Goal: Information Seeking & Learning: Learn about a topic

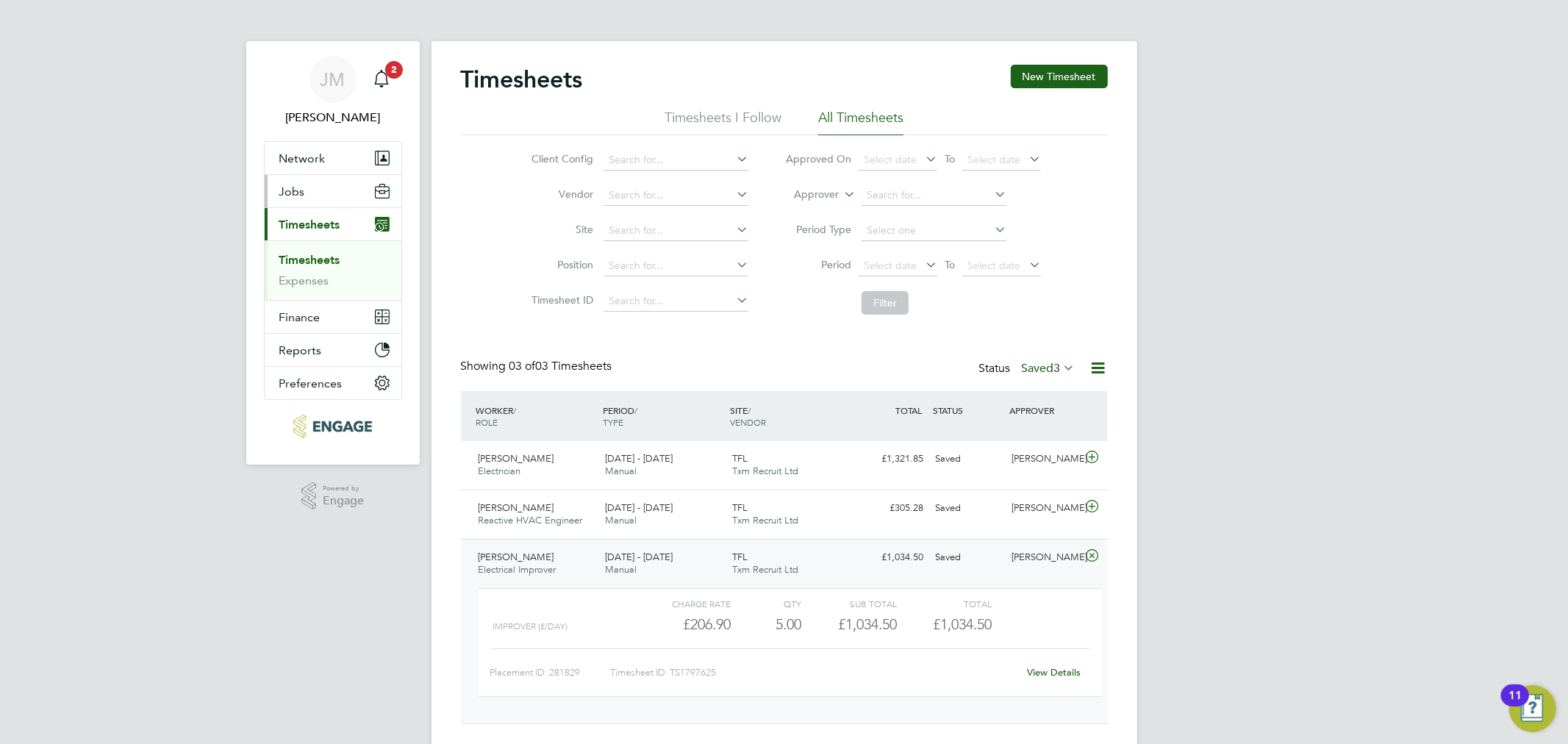
click at [319, 198] on button "Jobs" at bounding box center [333, 191] width 137 height 33
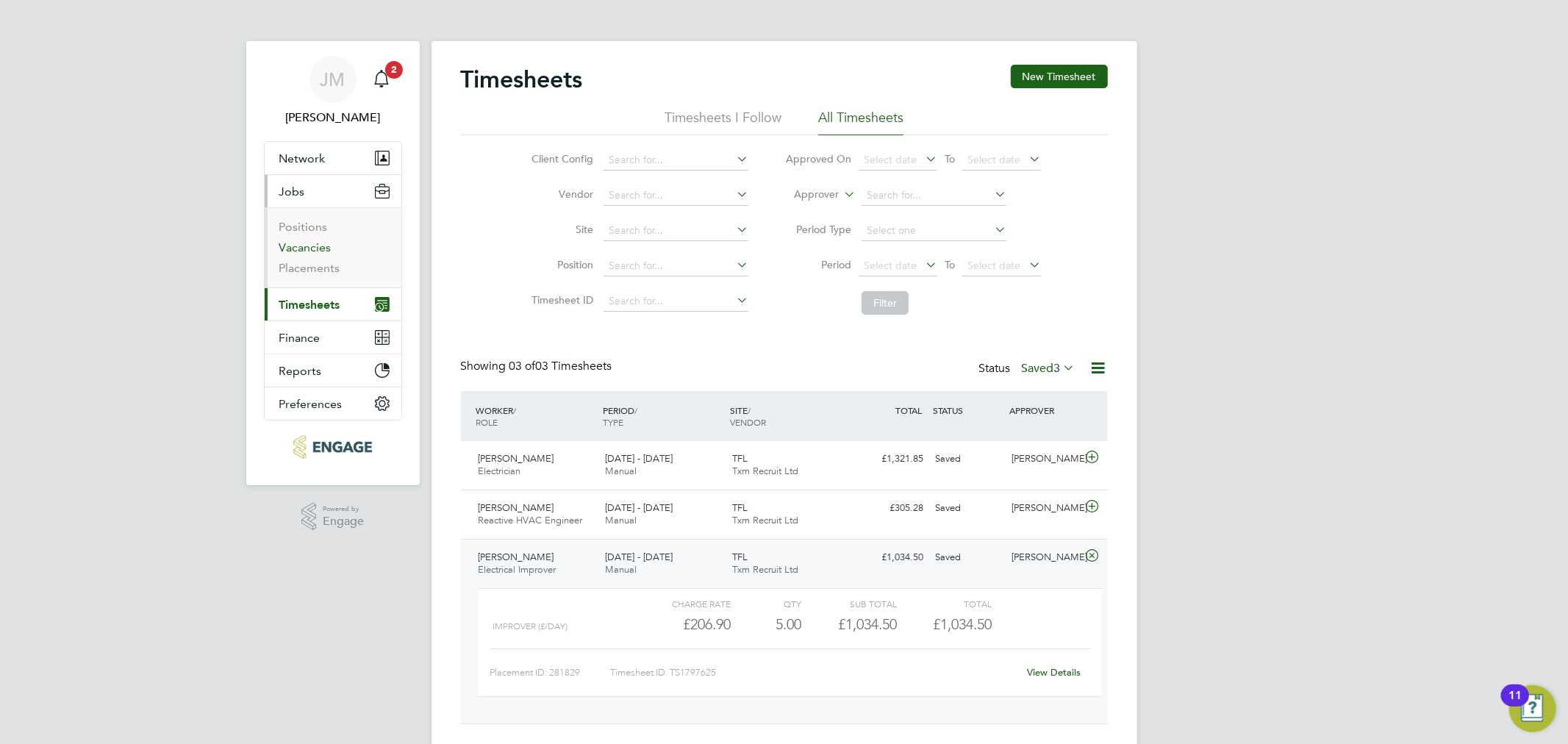
click at [320, 248] on link "Vacancies" at bounding box center [306, 247] width 52 height 14
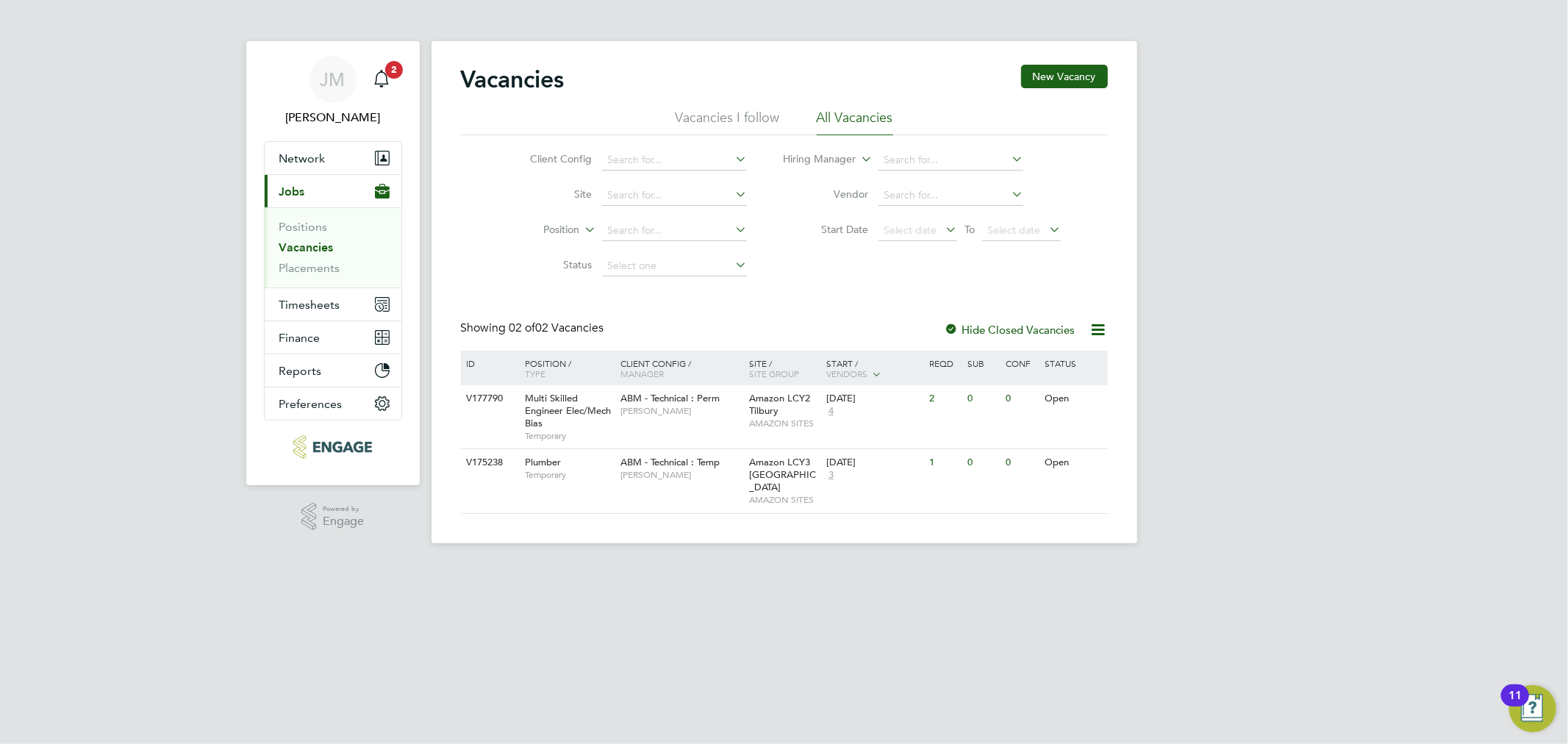
click at [1098, 329] on icon at bounding box center [1098, 329] width 19 height 19
click at [765, 295] on div "Vacancies New Vacancy Vacancies I follow All Vacancies Client Config Site Posit…" at bounding box center [784, 289] width 647 height 449
click at [567, 418] on div "Multi Skilled Engineer Elec/Mech Bias Temporary" at bounding box center [565, 416] width 103 height 63
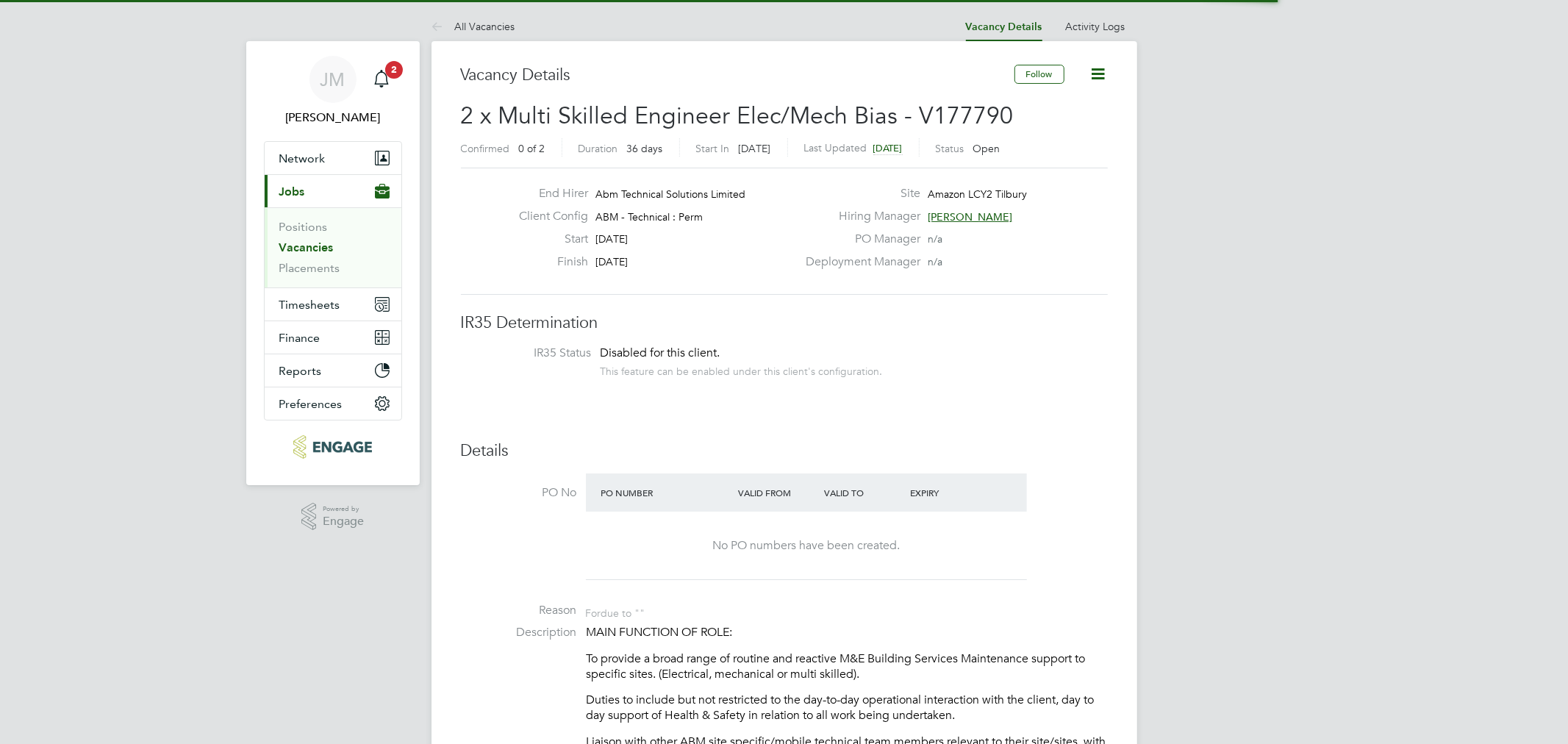
scroll to position [42, 129]
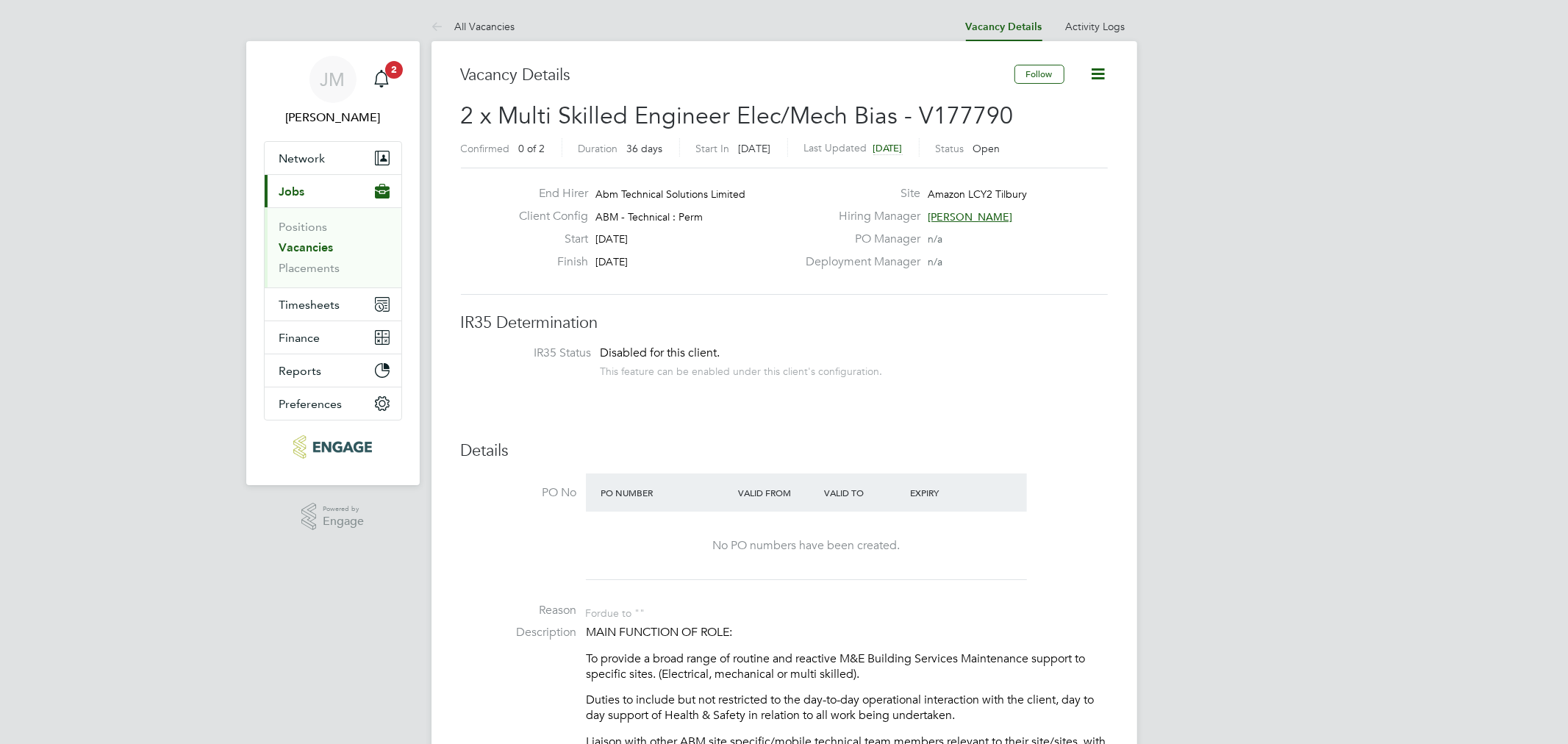
click at [1096, 77] on icon at bounding box center [1098, 74] width 19 height 19
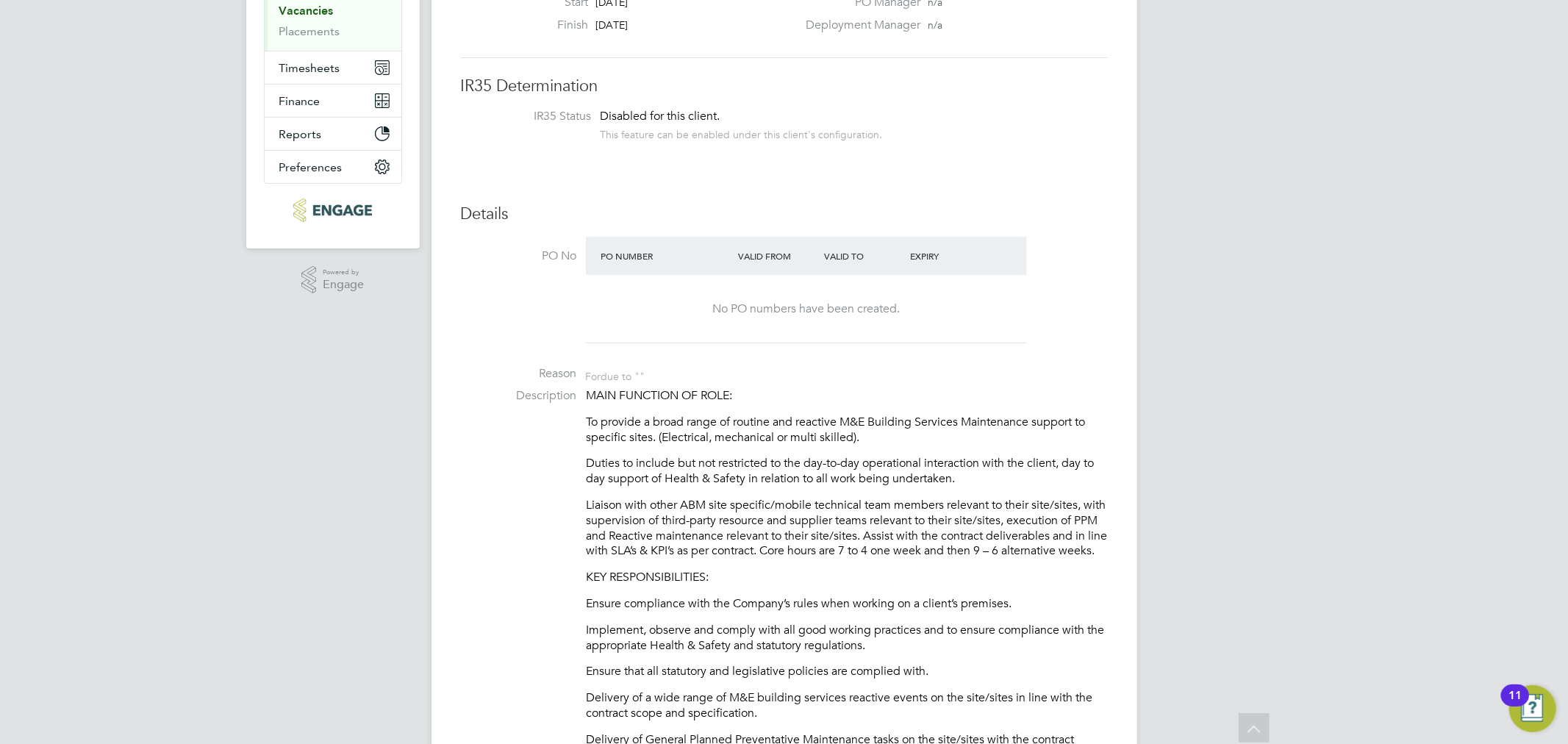
scroll to position [0, 0]
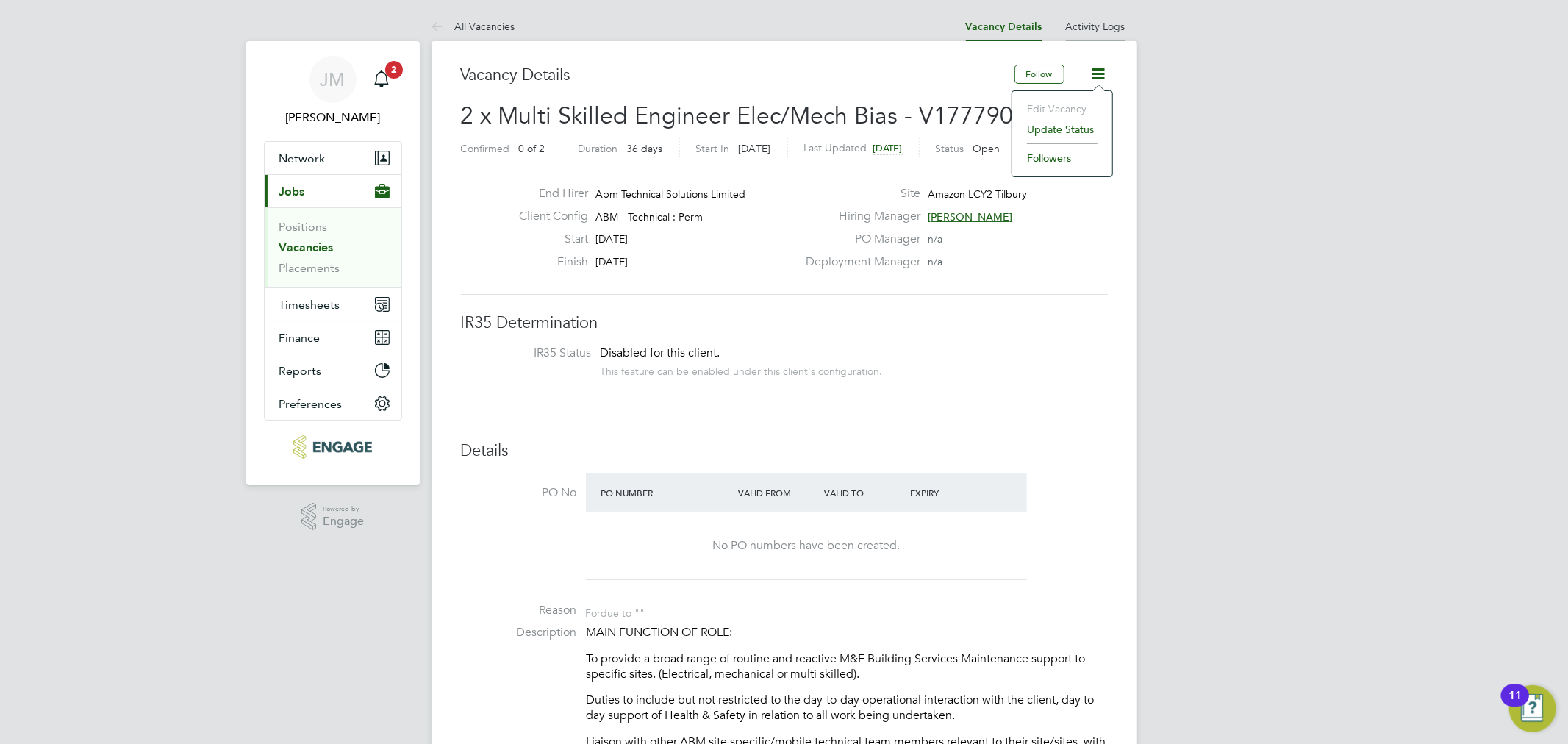
click at [1106, 26] on link "Activity Logs" at bounding box center [1096, 27] width 59 height 13
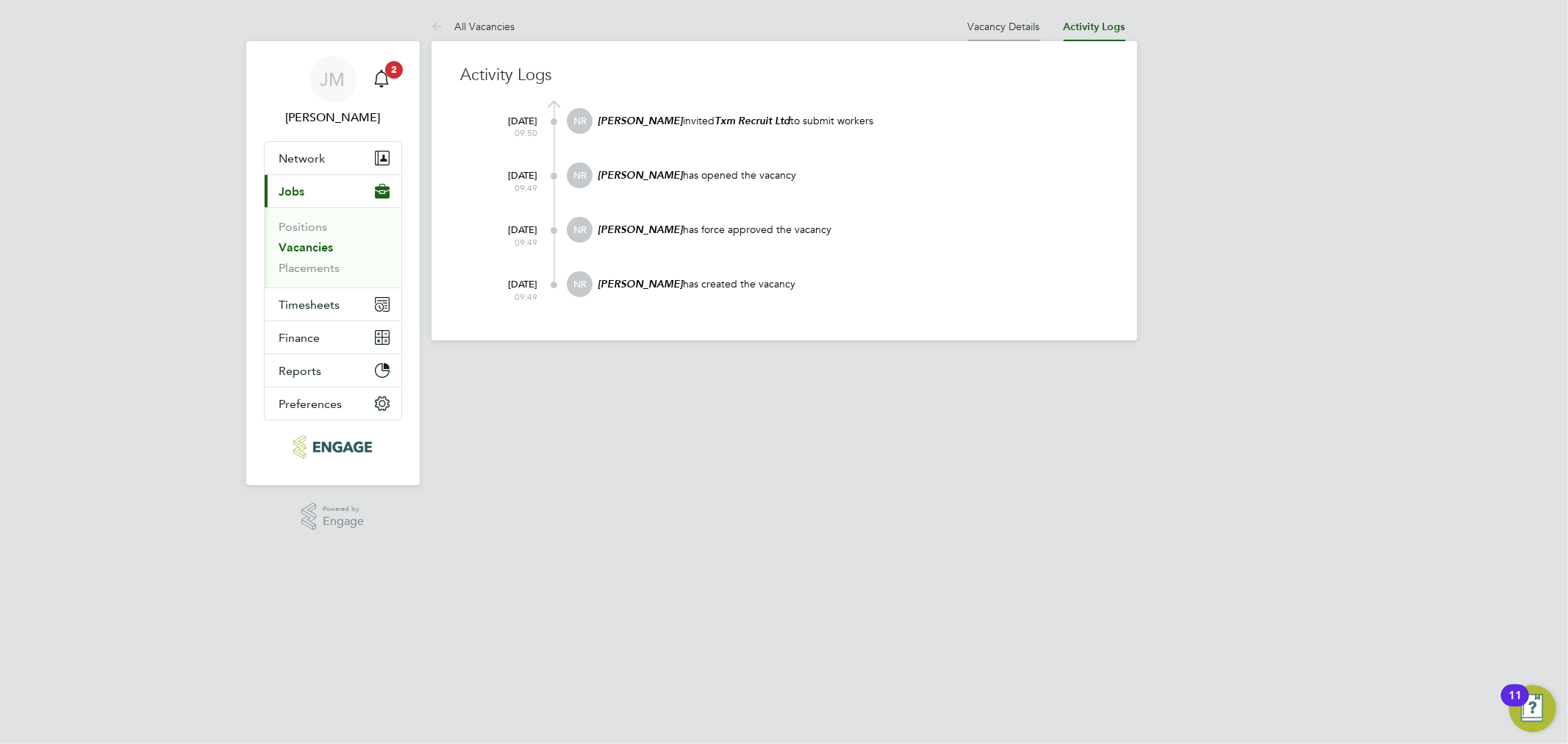
click at [1008, 22] on link "Vacancy Details" at bounding box center [1004, 27] width 72 height 13
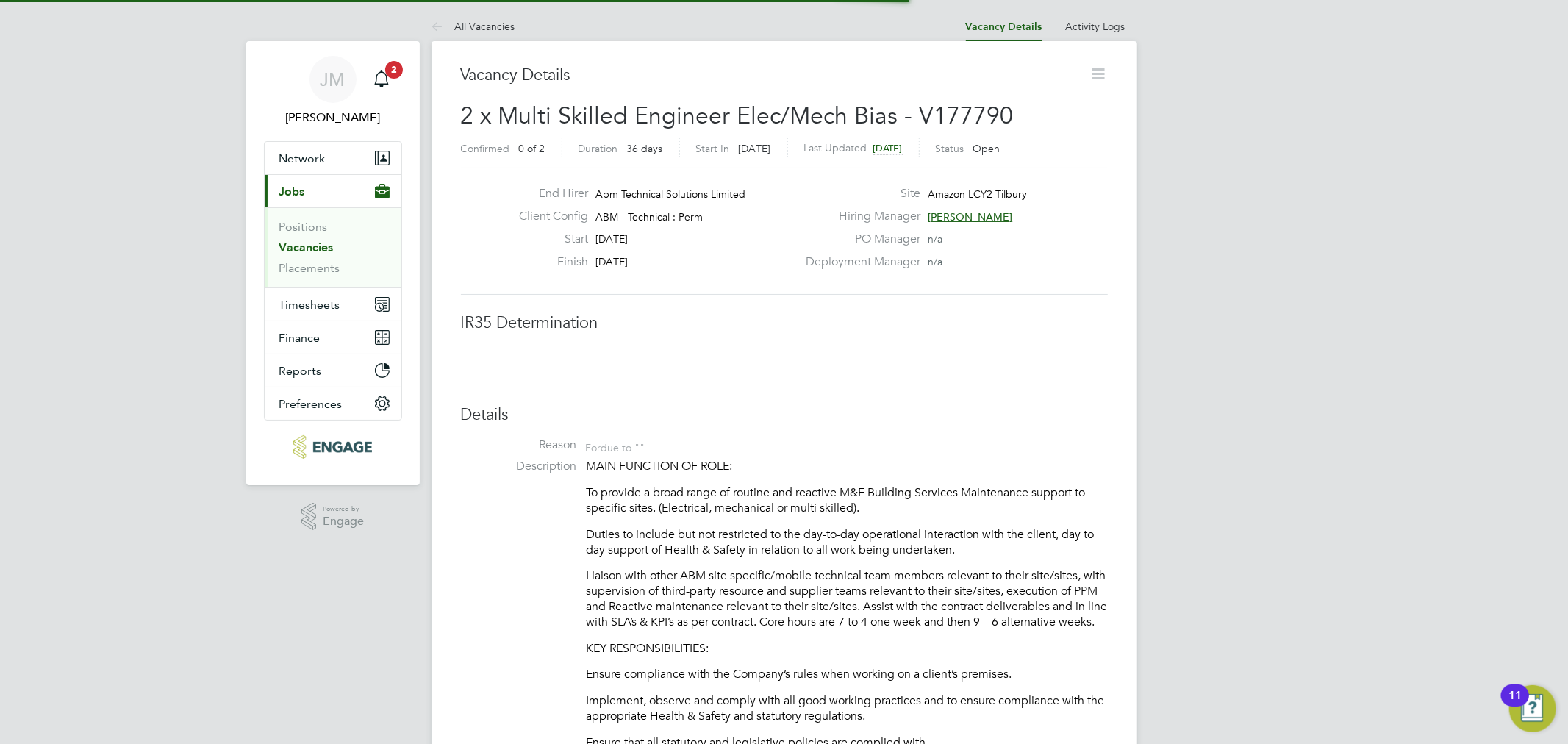
scroll to position [42, 129]
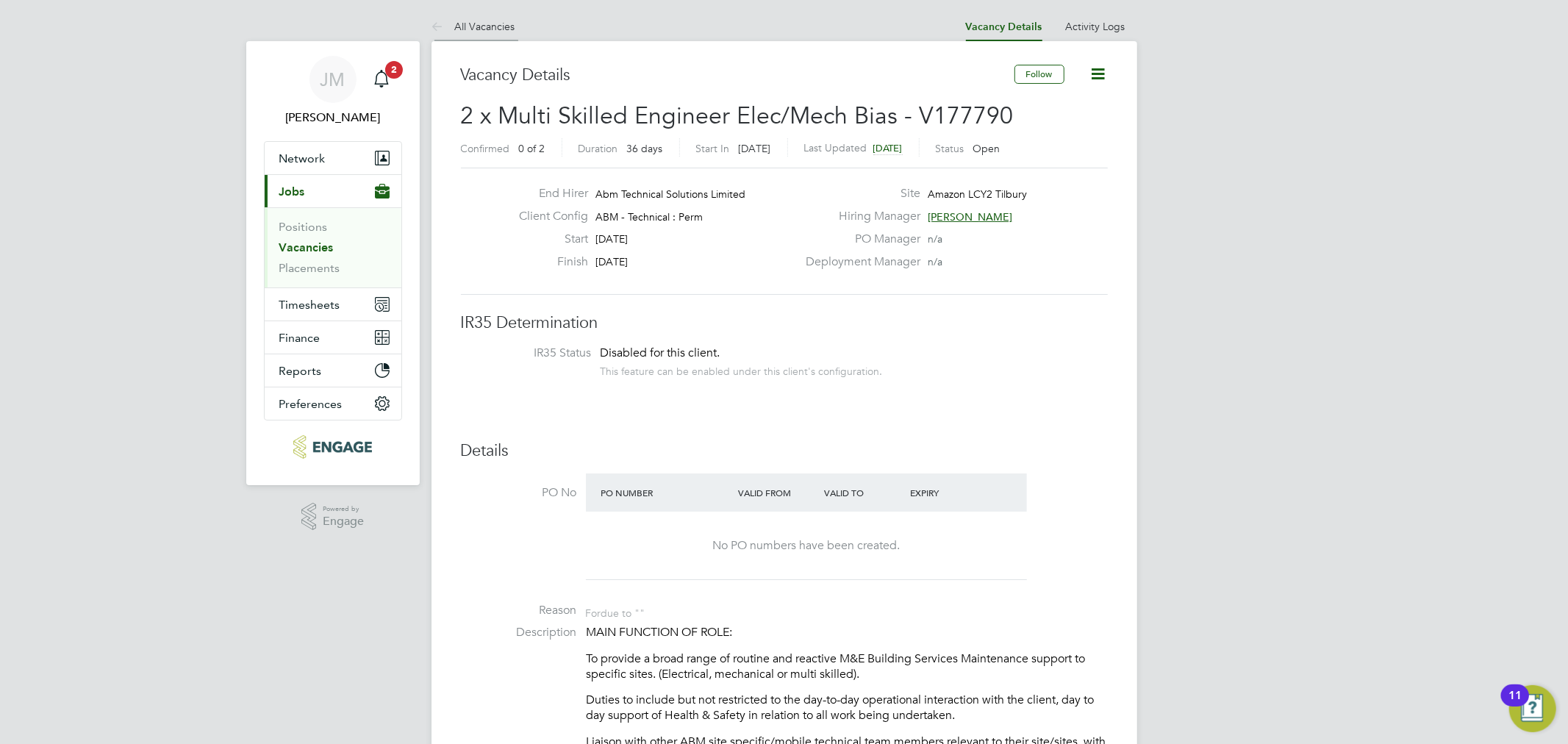
click at [490, 21] on link "All Vacancies" at bounding box center [473, 27] width 84 height 13
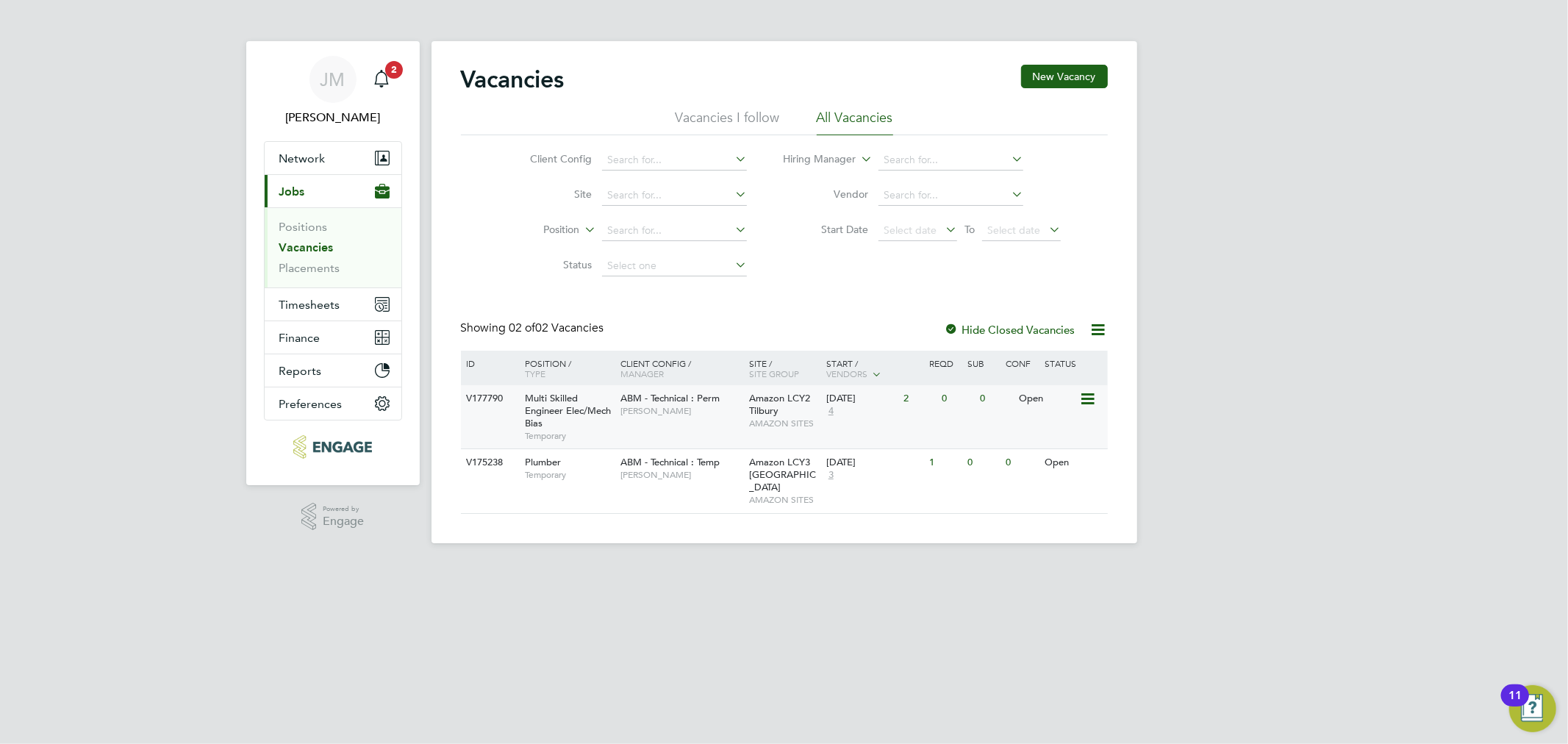
click at [830, 409] on span "4" at bounding box center [830, 411] width 10 height 13
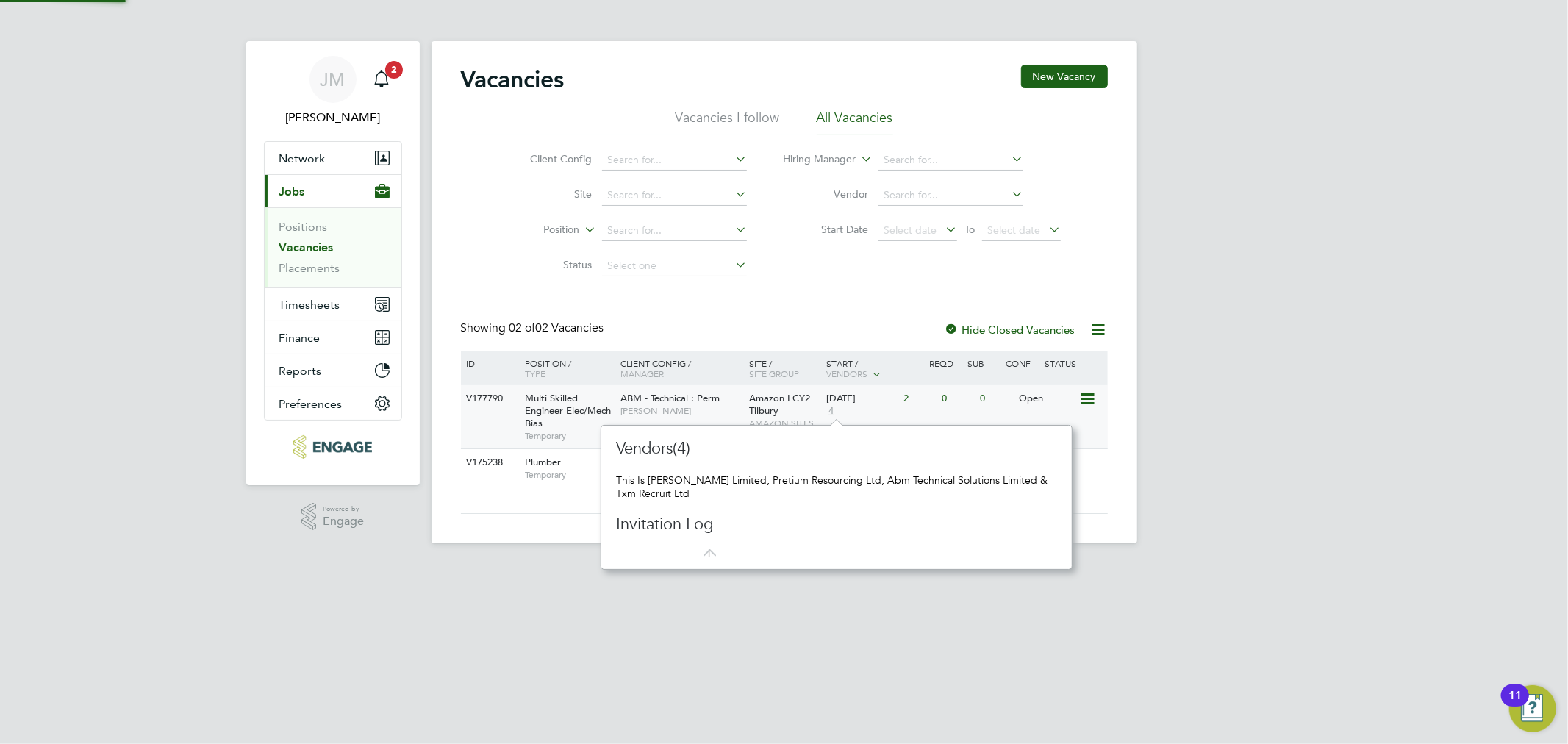
scroll to position [144, 459]
click at [1492, 523] on div "JM Junior Muya Notifications 2 Applications: Network Team Members Businesses Si…" at bounding box center [784, 283] width 1568 height 566
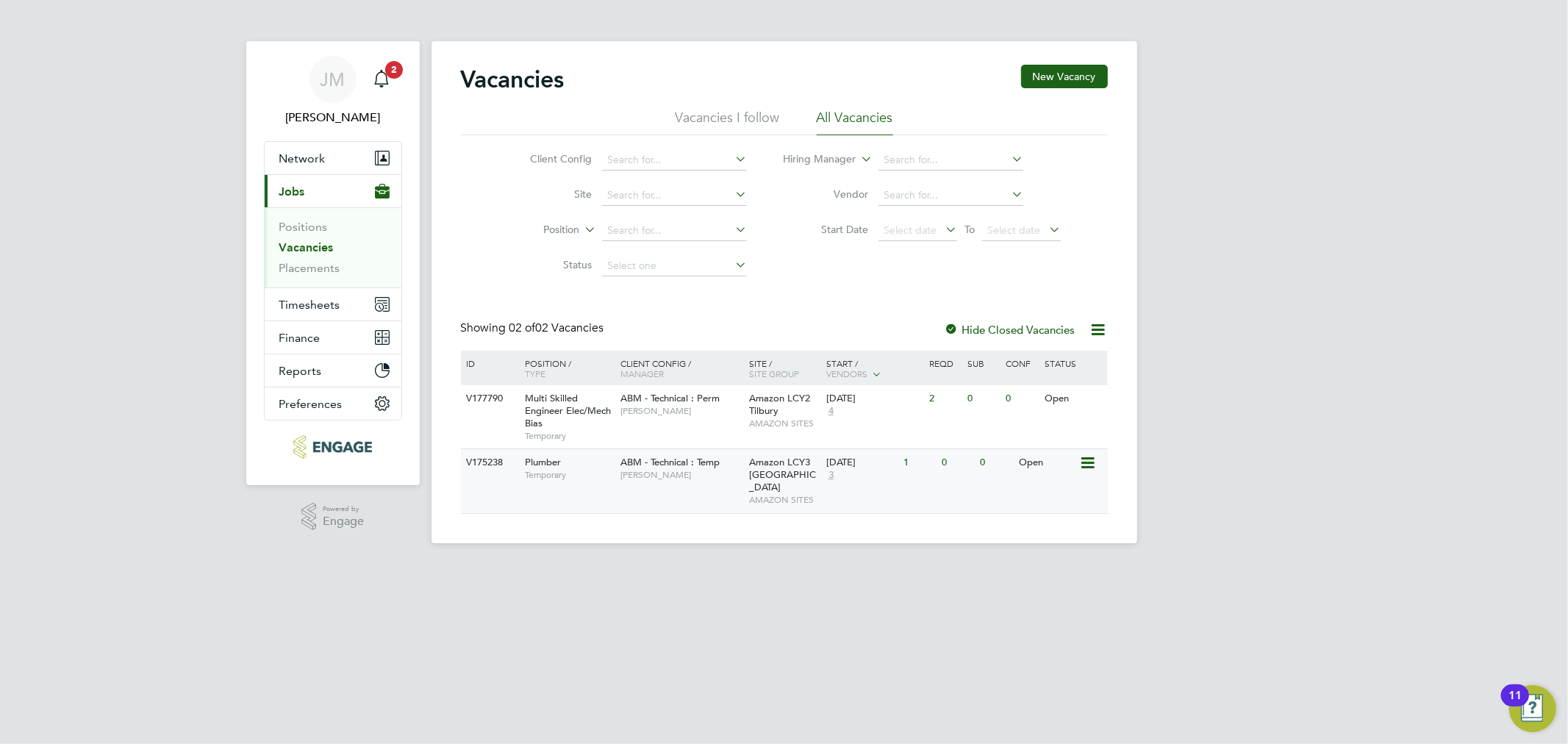
click at [827, 475] on span "3" at bounding box center [830, 475] width 10 height 13
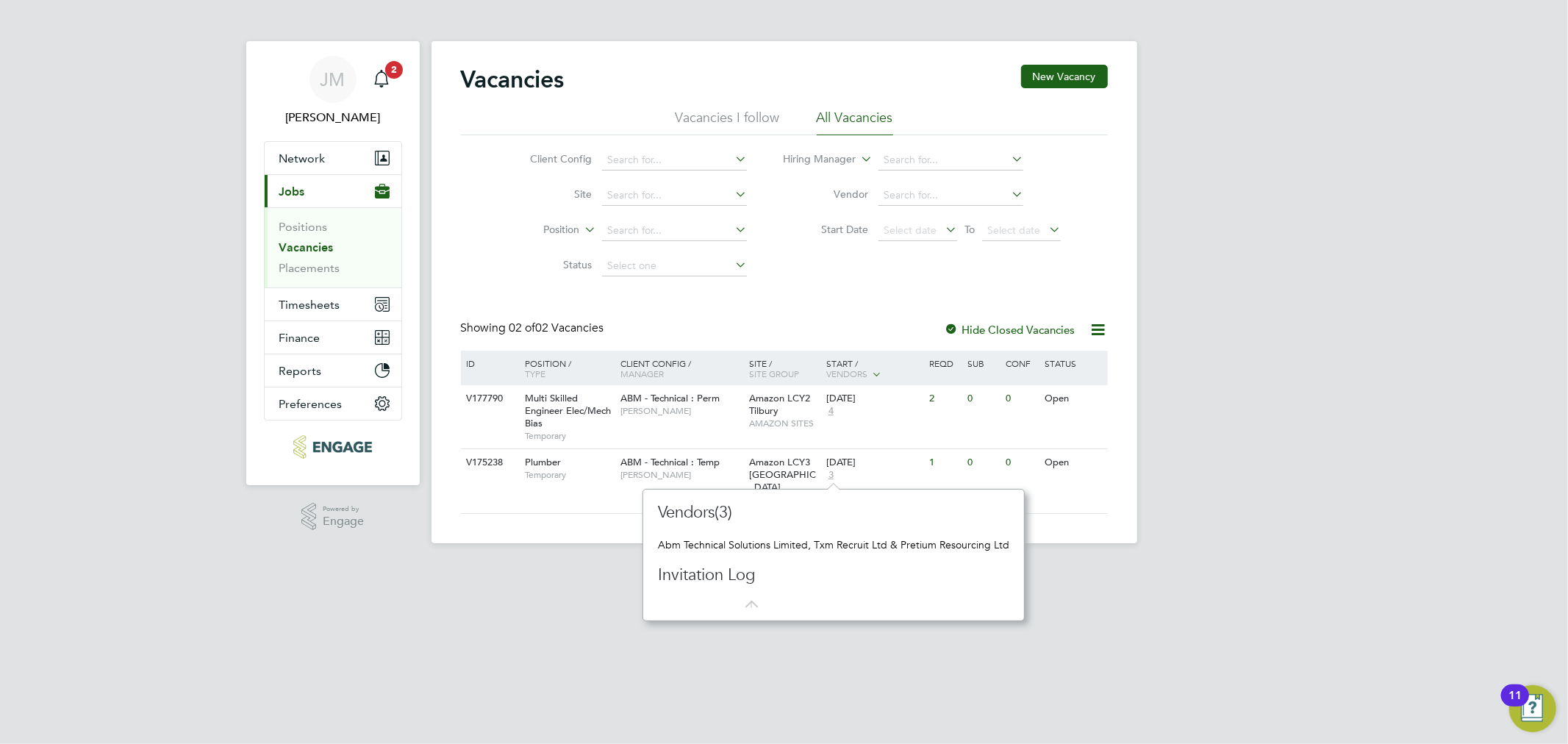
click at [1214, 481] on div "JM Junior Muya Notifications 2 Applications: Network Team Members Businesses Si…" at bounding box center [784, 283] width 1568 height 566
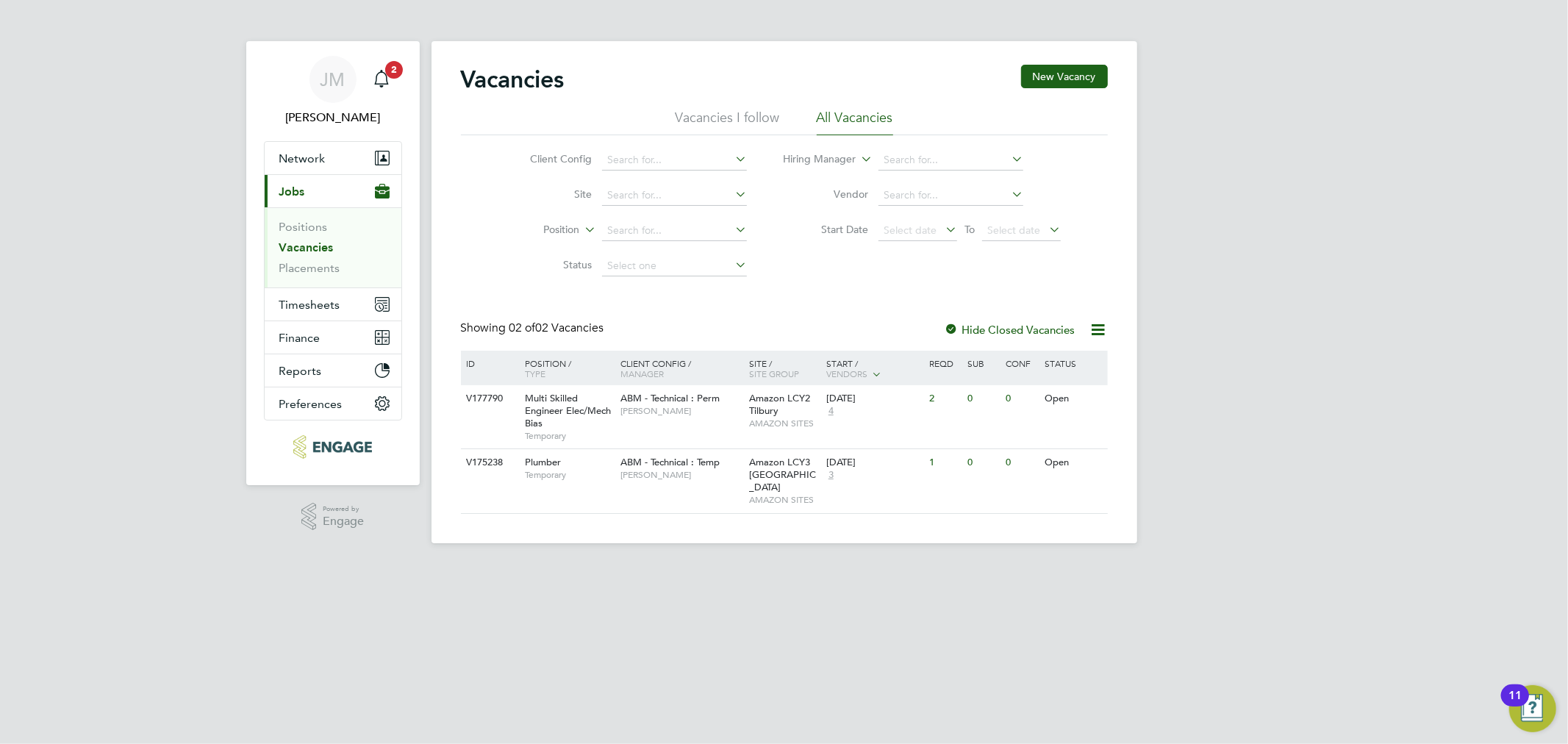
click at [958, 329] on div at bounding box center [952, 331] width 15 height 15
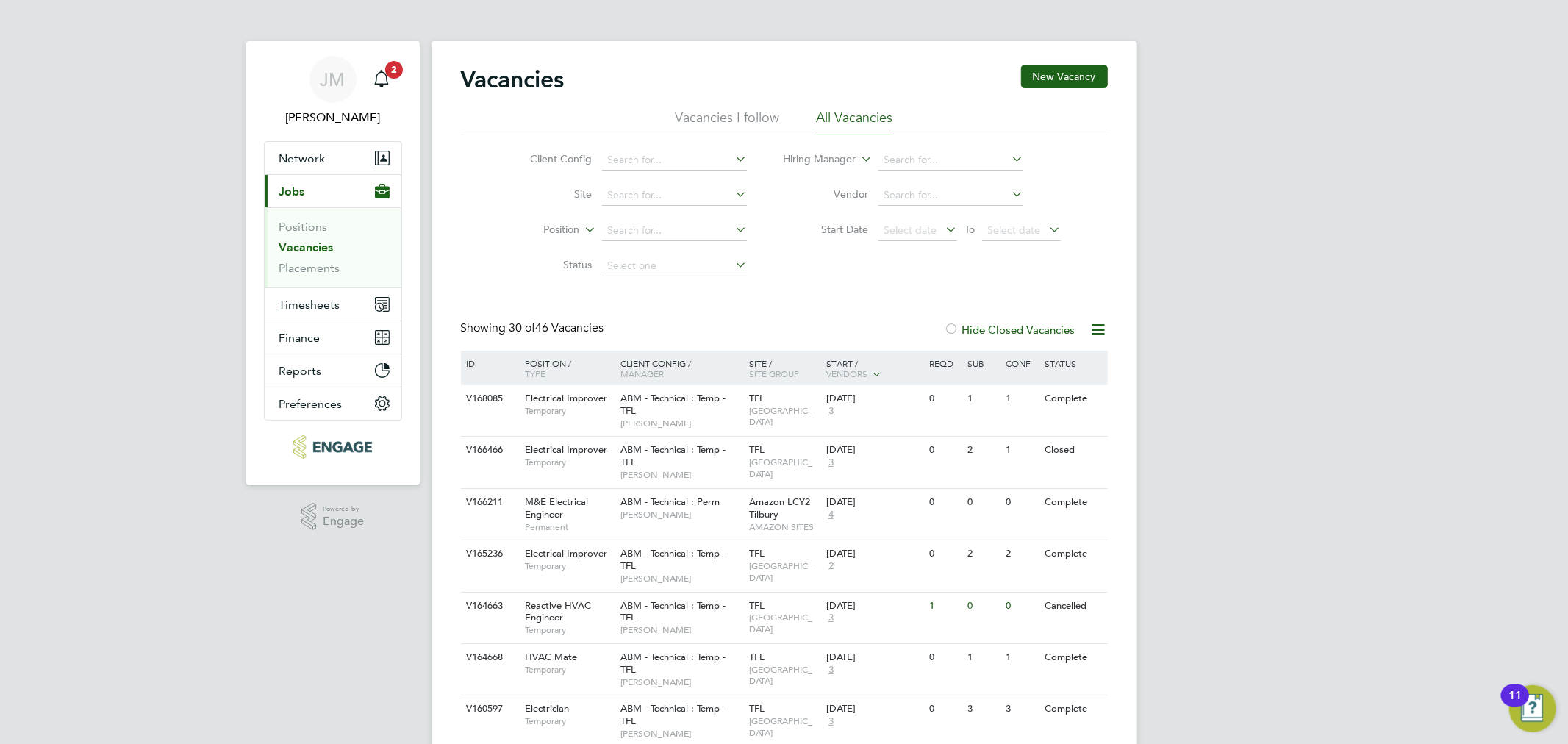
click at [950, 332] on div at bounding box center [952, 331] width 15 height 15
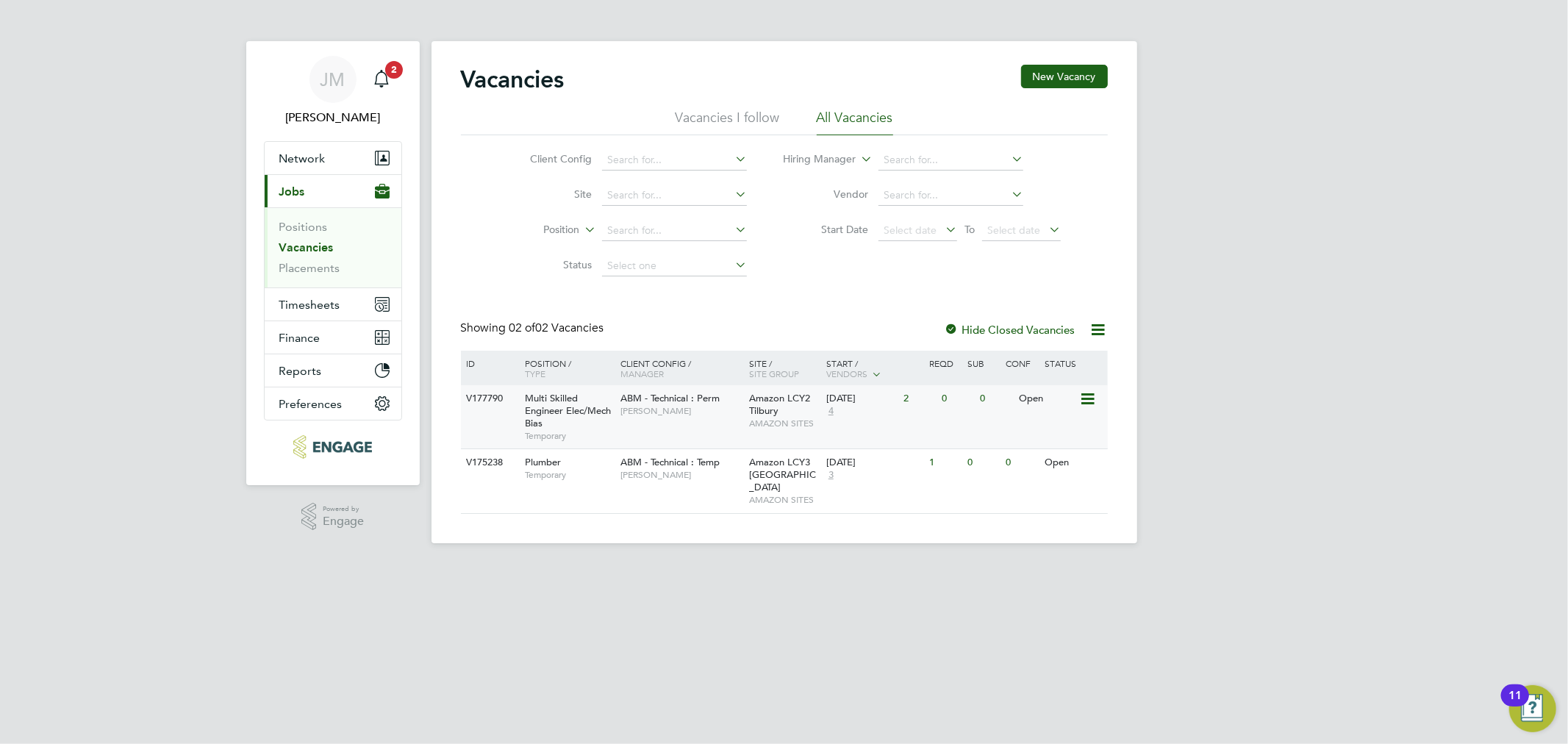
click at [1081, 395] on icon at bounding box center [1086, 399] width 15 height 18
click at [1061, 430] on li "View Details" at bounding box center [1052, 433] width 86 height 21
click at [828, 473] on span "3" at bounding box center [830, 475] width 10 height 13
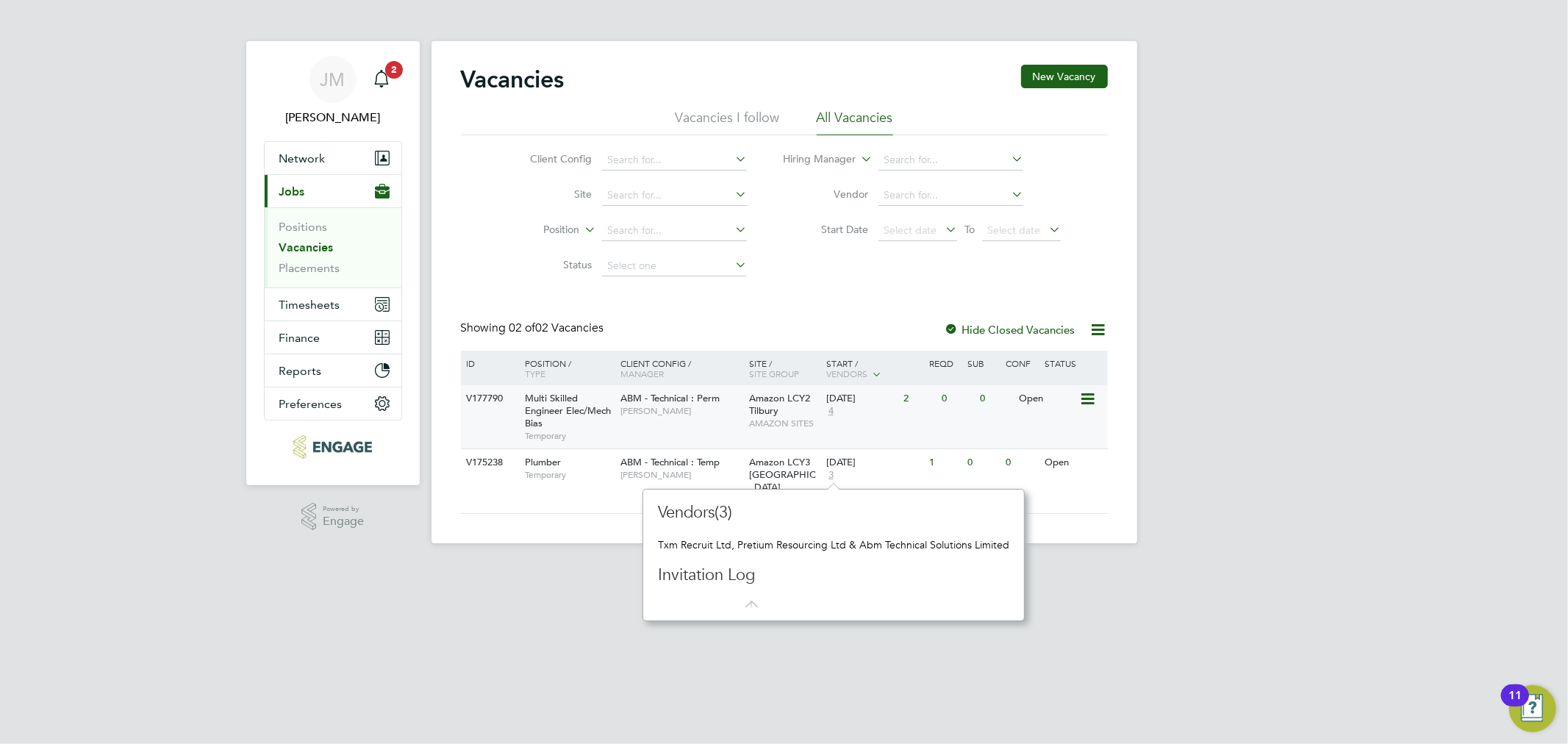
click at [833, 408] on span "4" at bounding box center [830, 411] width 10 height 13
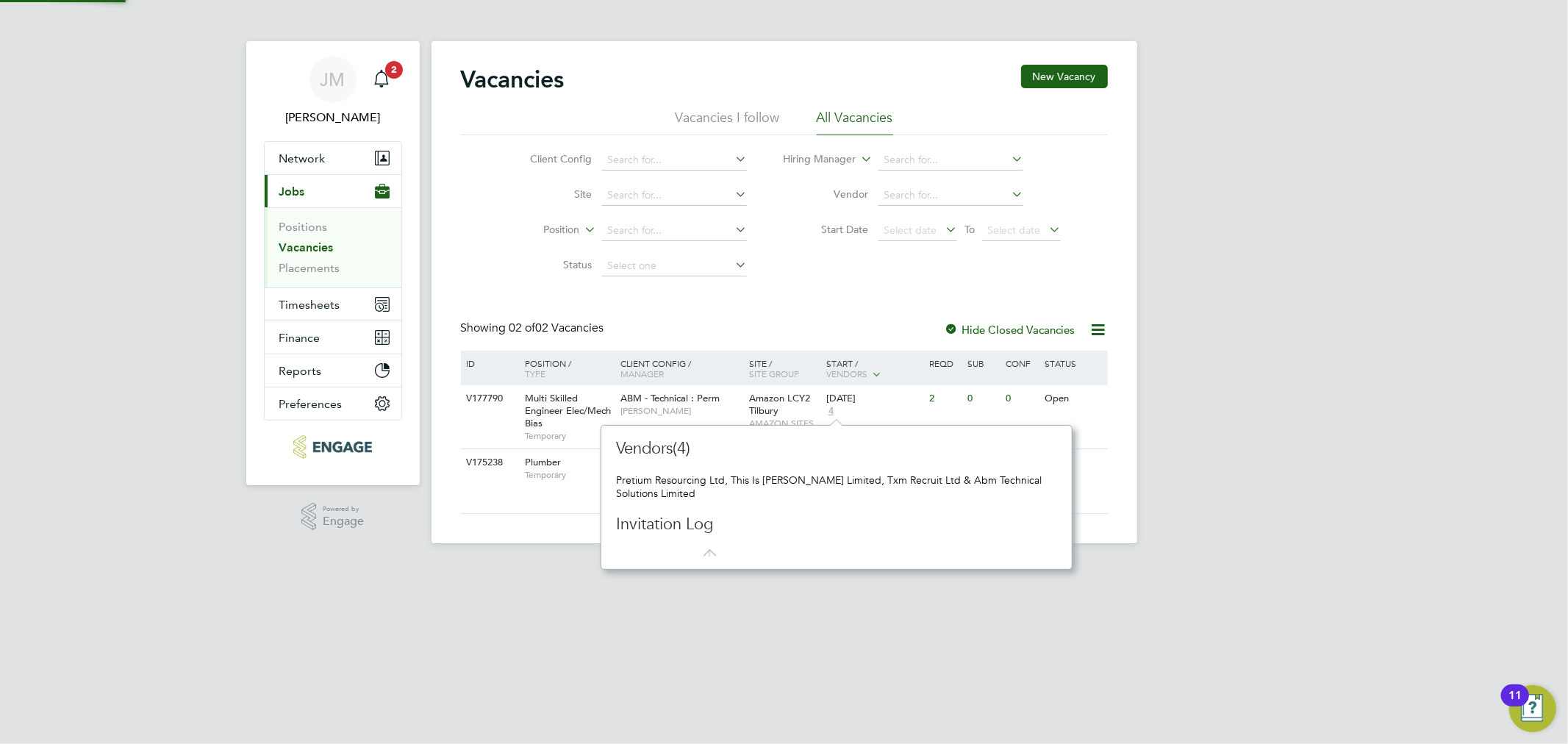
scroll to position [13, 10]
click at [778, 475] on div "Pretium Resourcing Ltd, This Is Alexander Faraday Limited, Txm Recruit Ltd & Ab…" at bounding box center [836, 487] width 441 height 27
click at [827, 415] on span "4" at bounding box center [830, 411] width 10 height 13
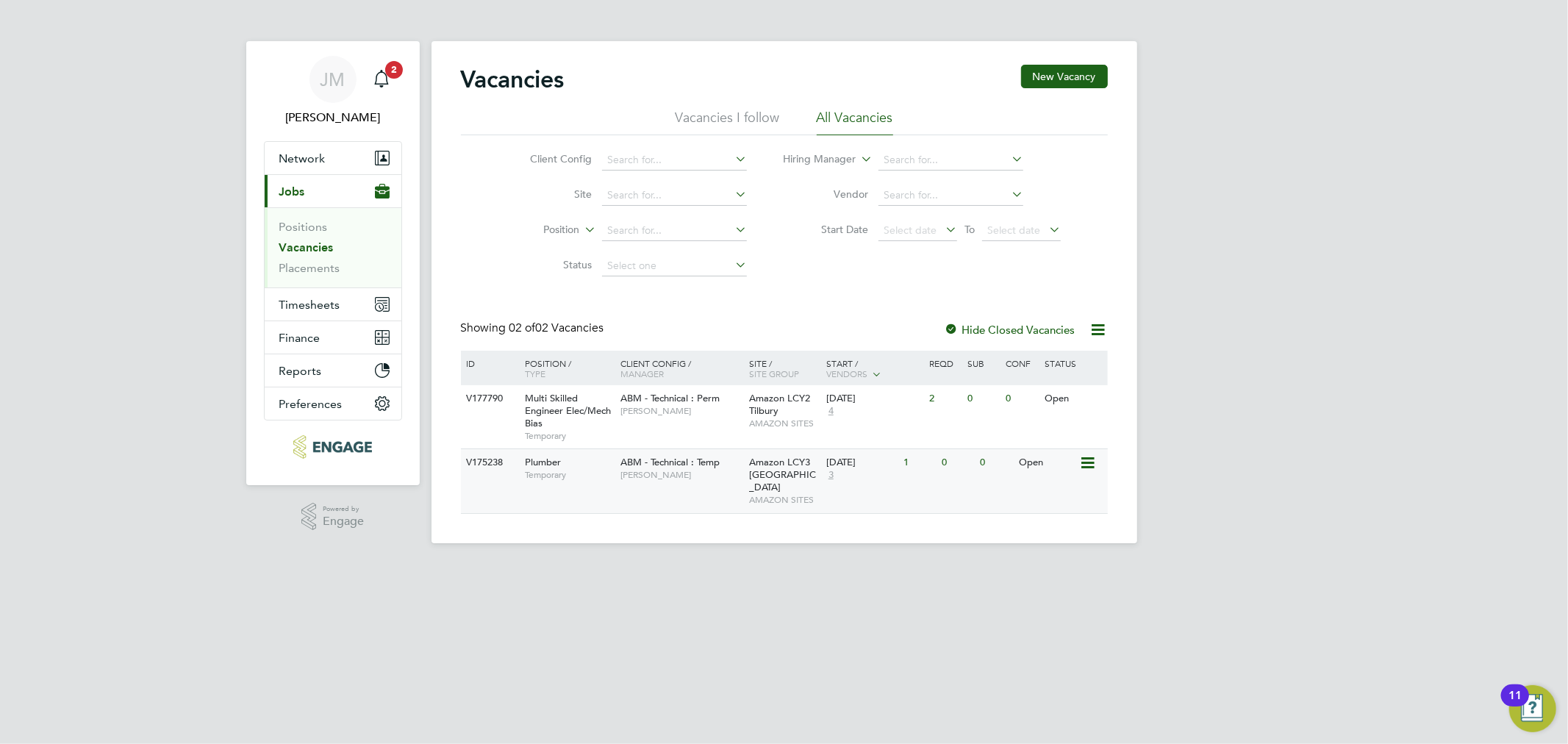
click at [831, 476] on span "3" at bounding box center [830, 475] width 10 height 13
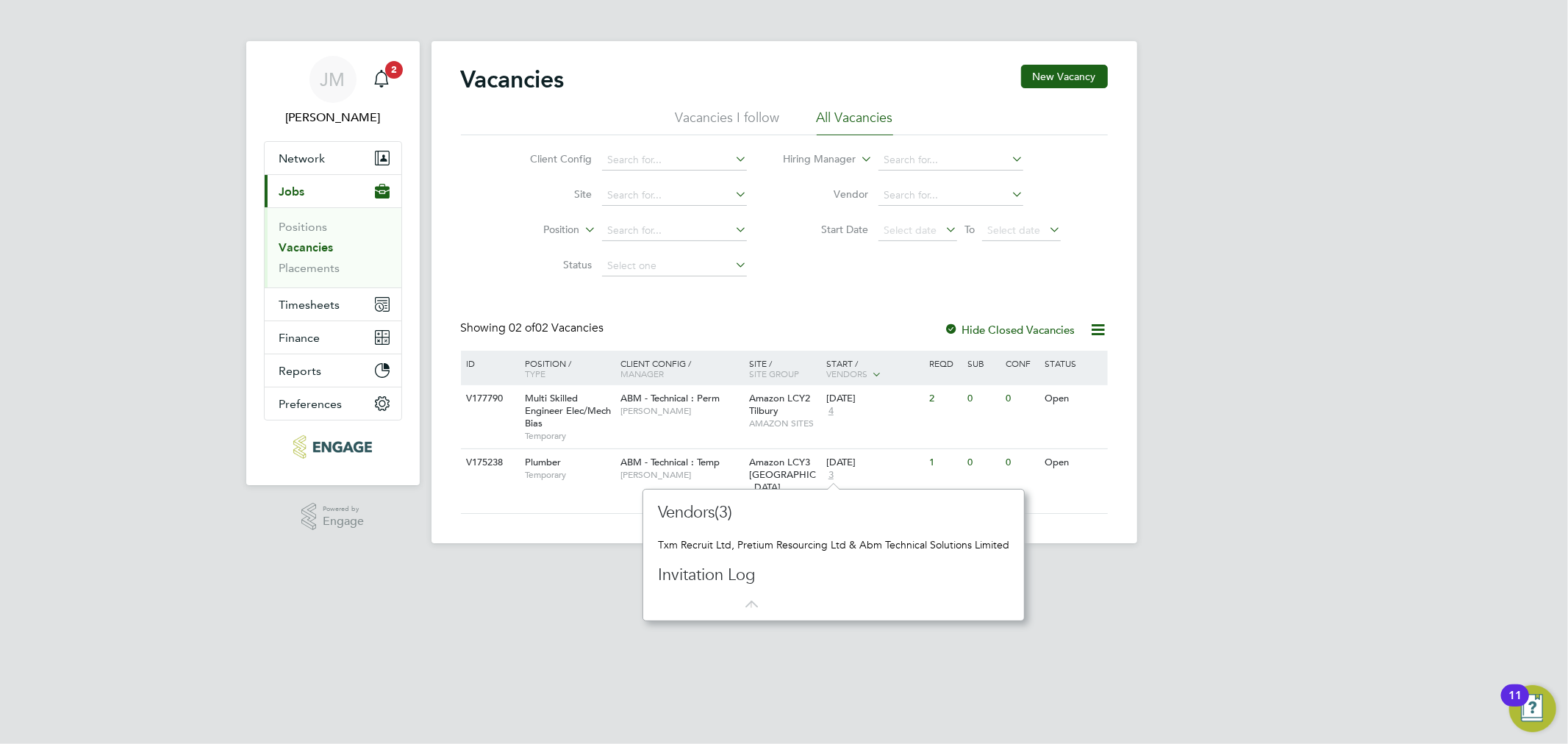
click at [506, 550] on app-footer at bounding box center [784, 555] width 706 height 24
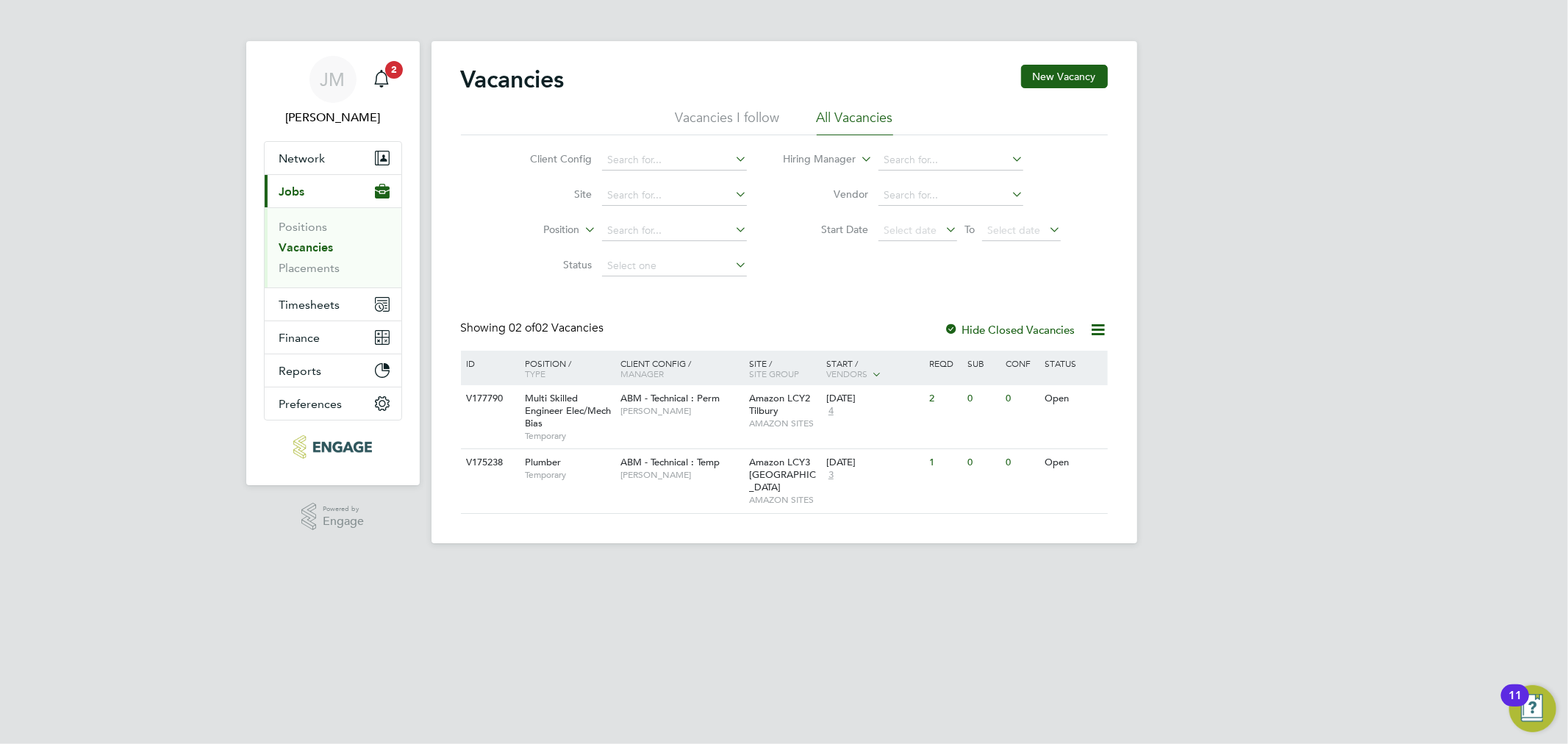
click at [735, 120] on li "Vacancies I follow" at bounding box center [728, 122] width 104 height 27
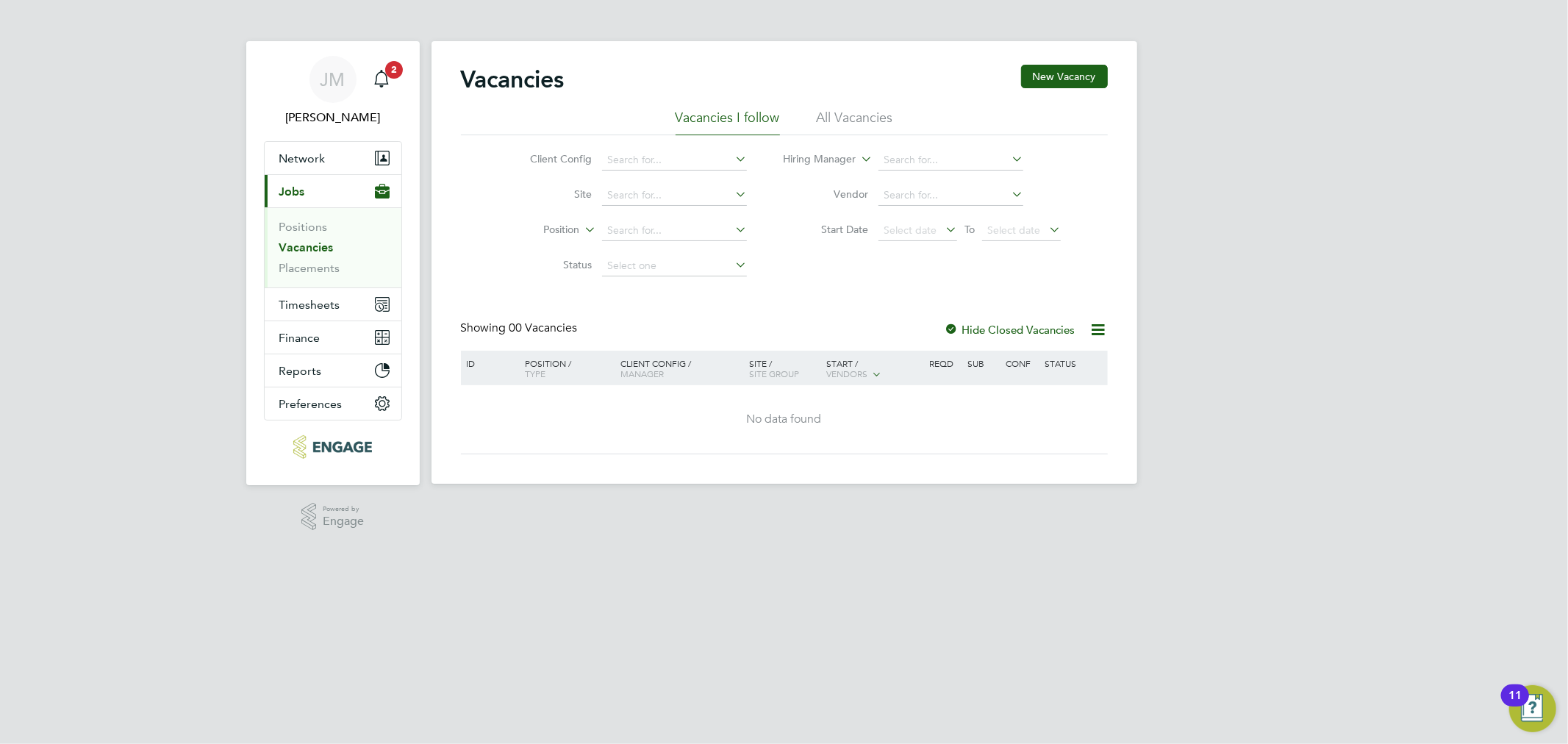
click at [823, 111] on li "All Vacancies" at bounding box center [854, 122] width 77 height 27
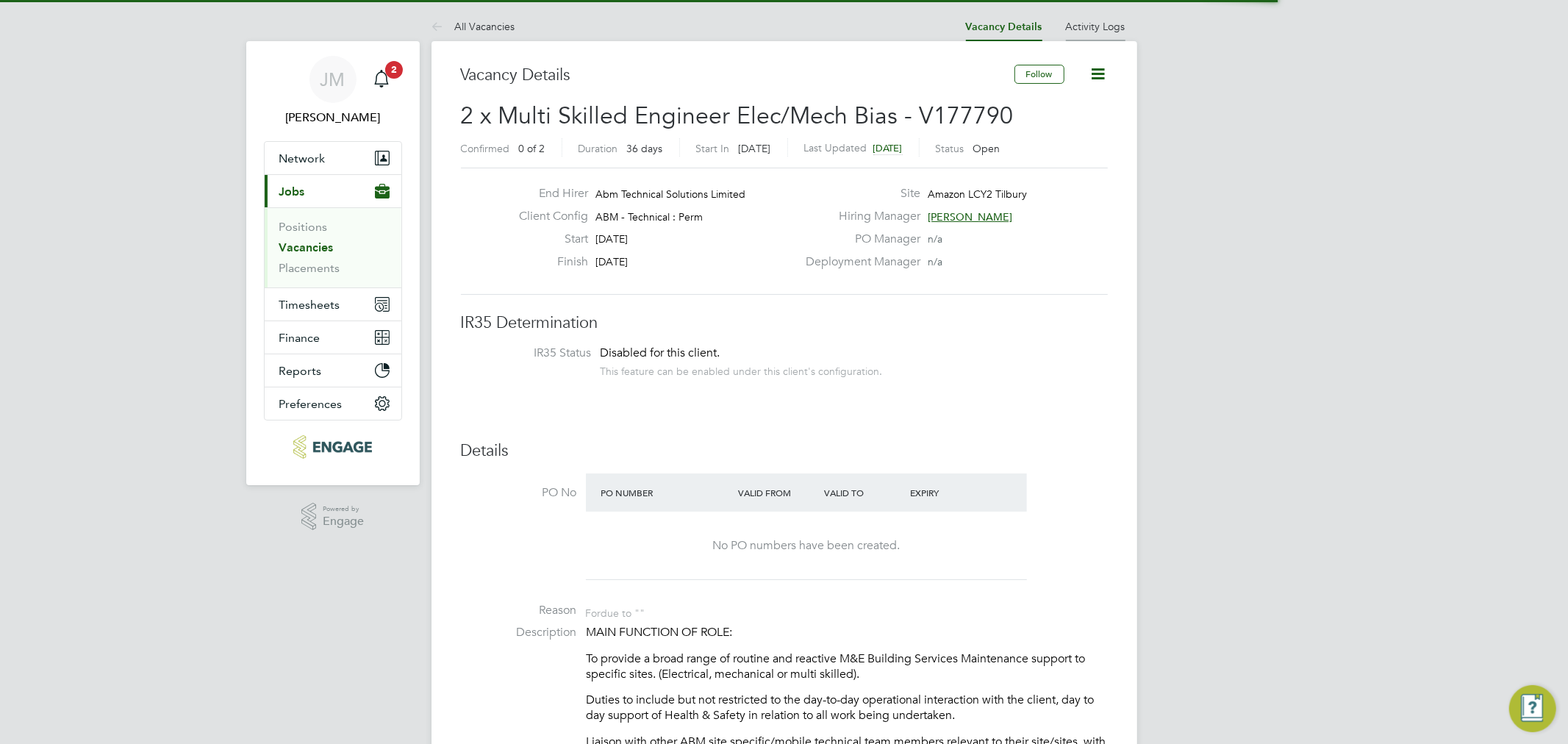
scroll to position [42, 129]
click at [1094, 76] on icon at bounding box center [1098, 74] width 19 height 19
